Goal: Information Seeking & Learning: Learn about a topic

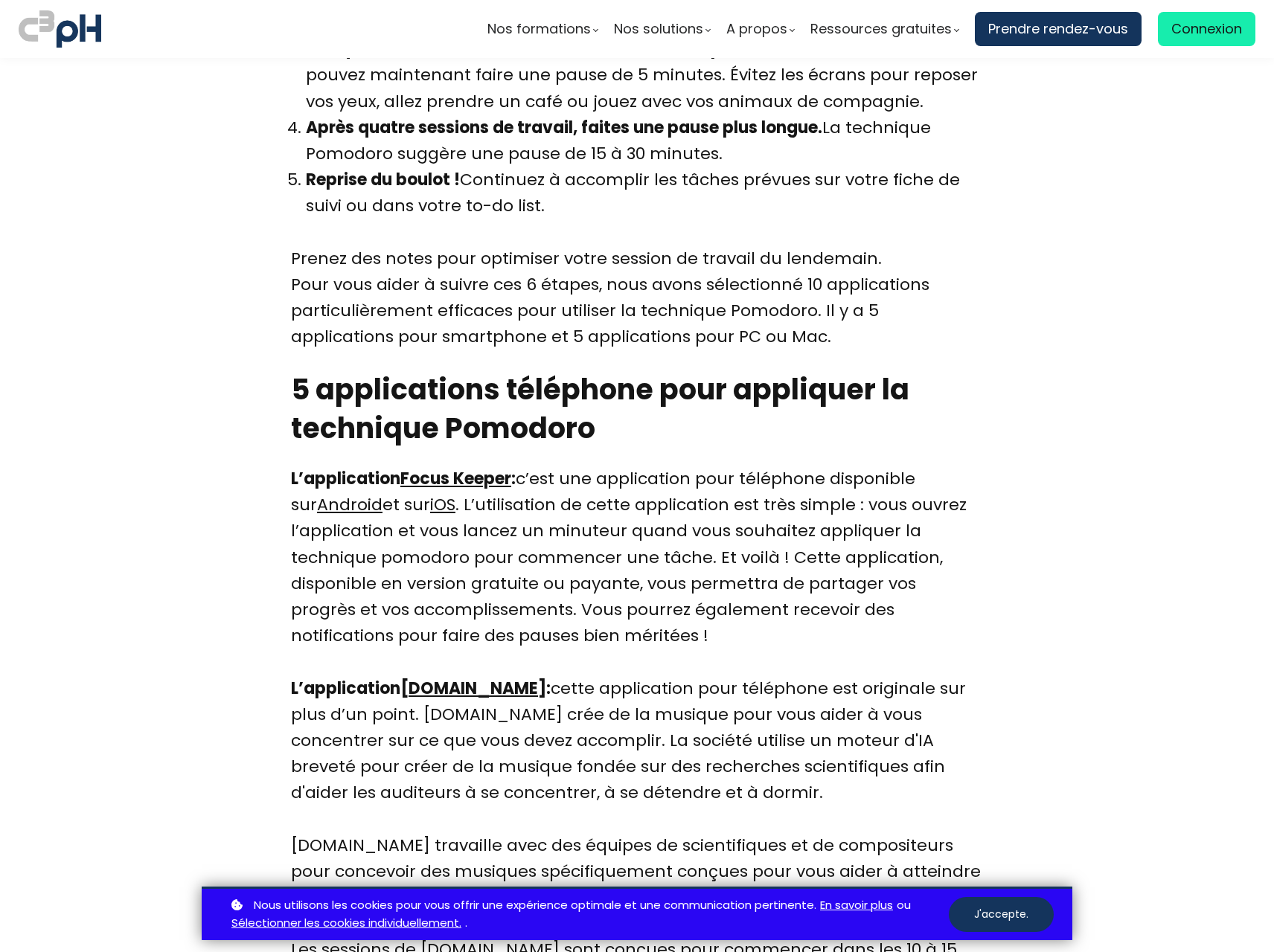
scroll to position [1661, 0]
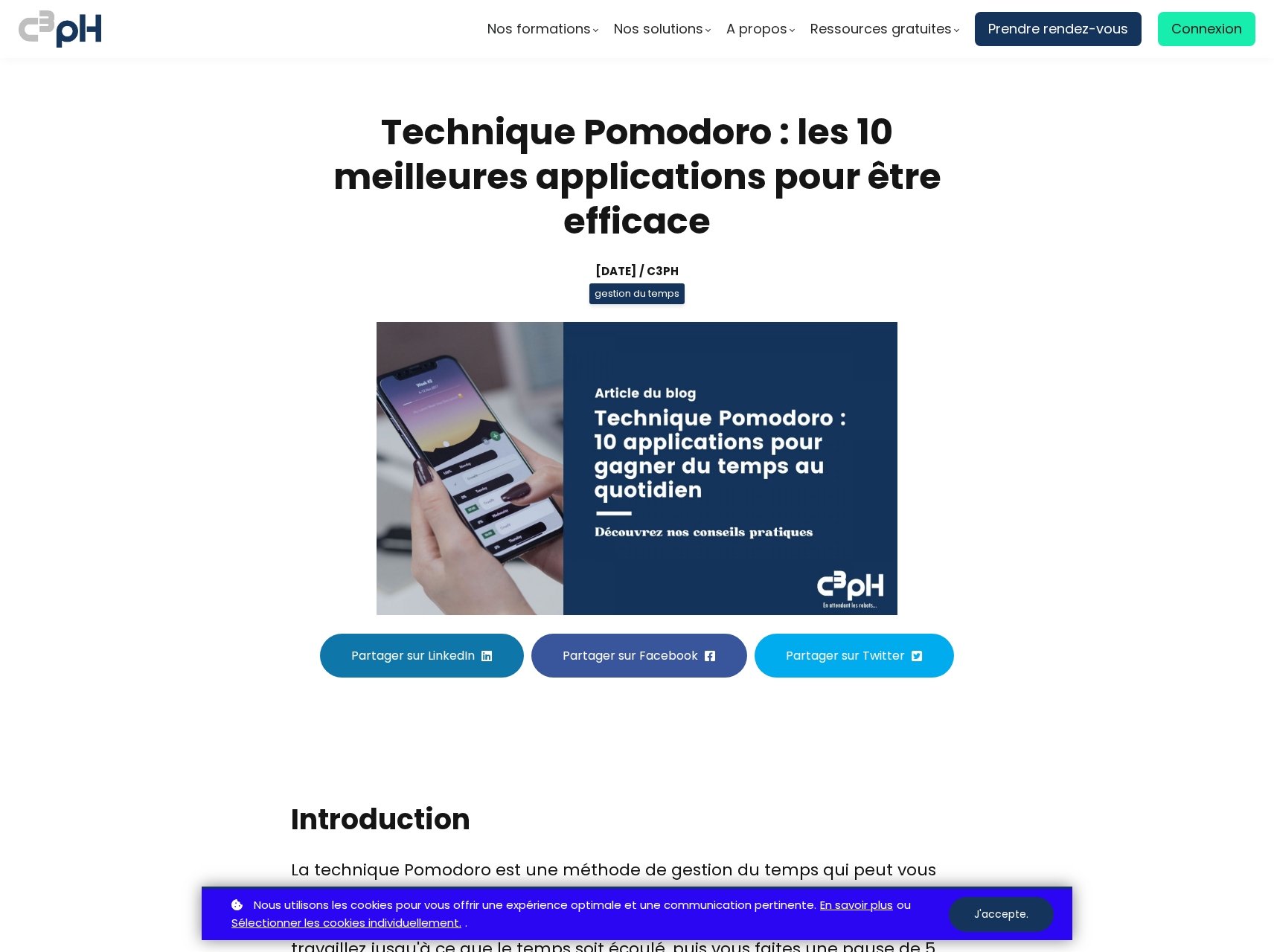
scroll to position [1661, 0]
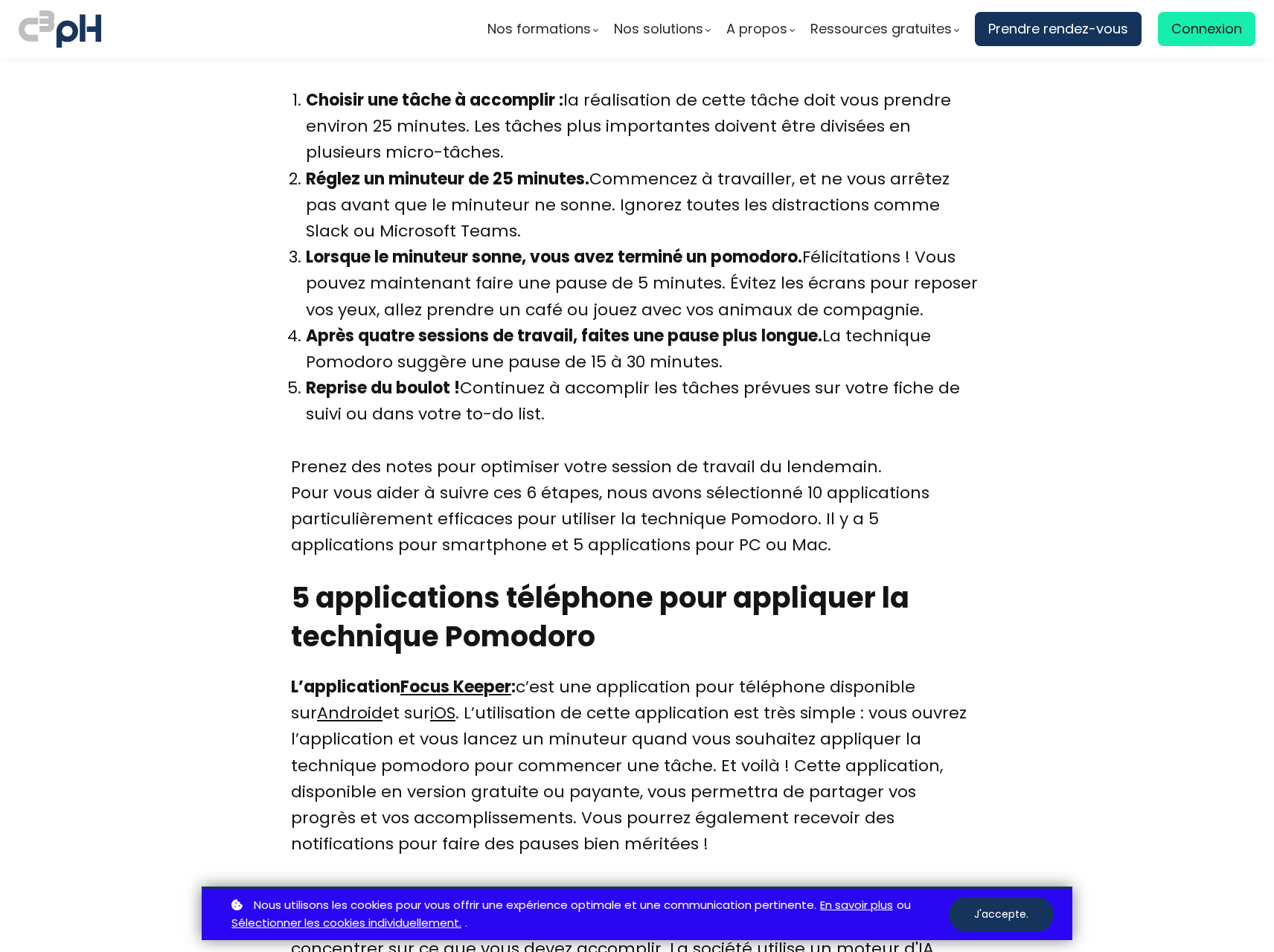
scroll to position [1438, 0]
